Goal: Information Seeking & Learning: Check status

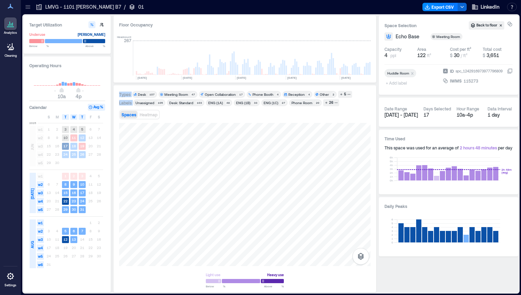
scroll to position [0, 841]
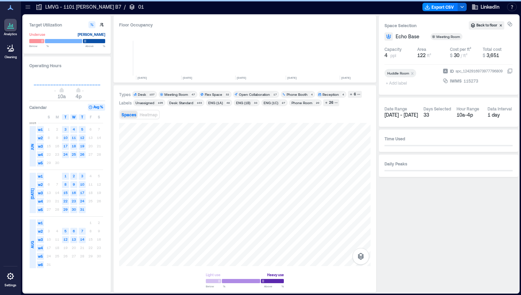
scroll to position [0, 843]
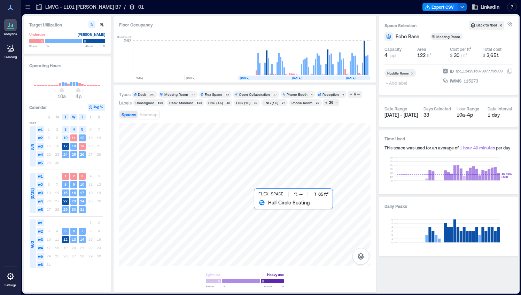
click at [266, 212] on div at bounding box center [244, 194] width 251 height 143
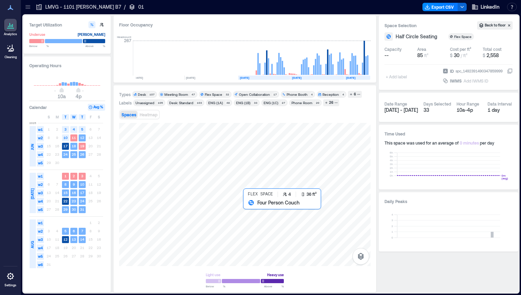
click at [249, 210] on div at bounding box center [244, 194] width 251 height 143
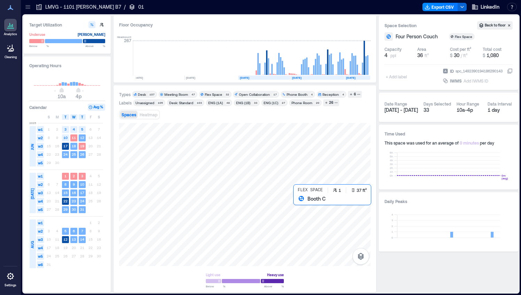
click at [296, 208] on div at bounding box center [244, 194] width 251 height 143
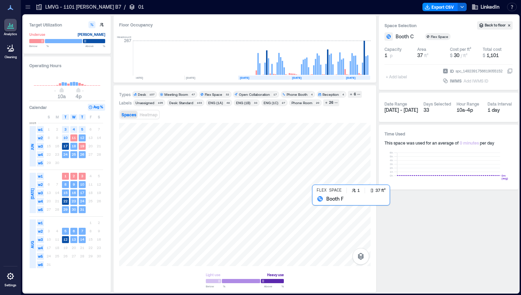
click at [318, 205] on div at bounding box center [244, 194] width 251 height 143
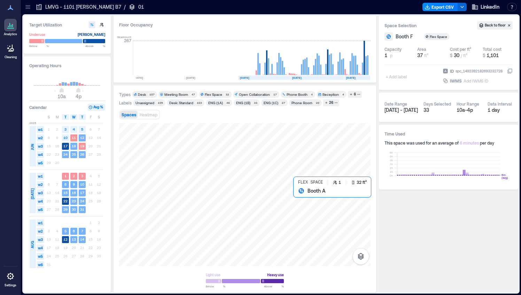
click at [302, 193] on div at bounding box center [244, 194] width 251 height 143
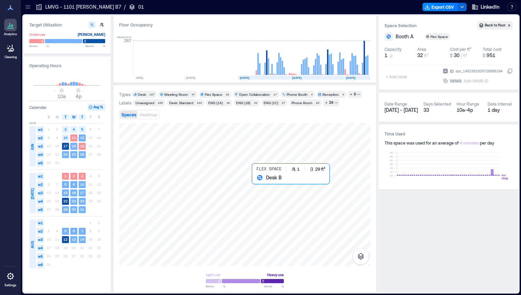
click at [254, 186] on div at bounding box center [244, 194] width 251 height 143
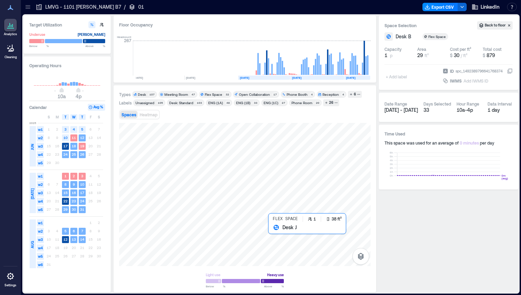
click at [274, 231] on div at bounding box center [244, 194] width 251 height 143
click at [264, 234] on div at bounding box center [244, 194] width 251 height 143
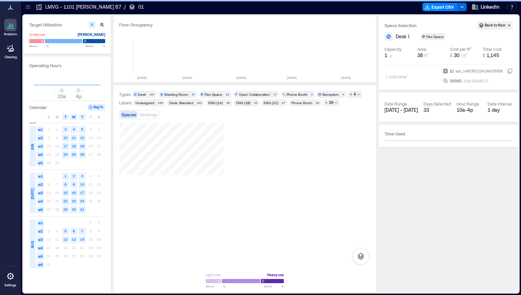
scroll to position [0, 843]
